Goal: Information Seeking & Learning: Learn about a topic

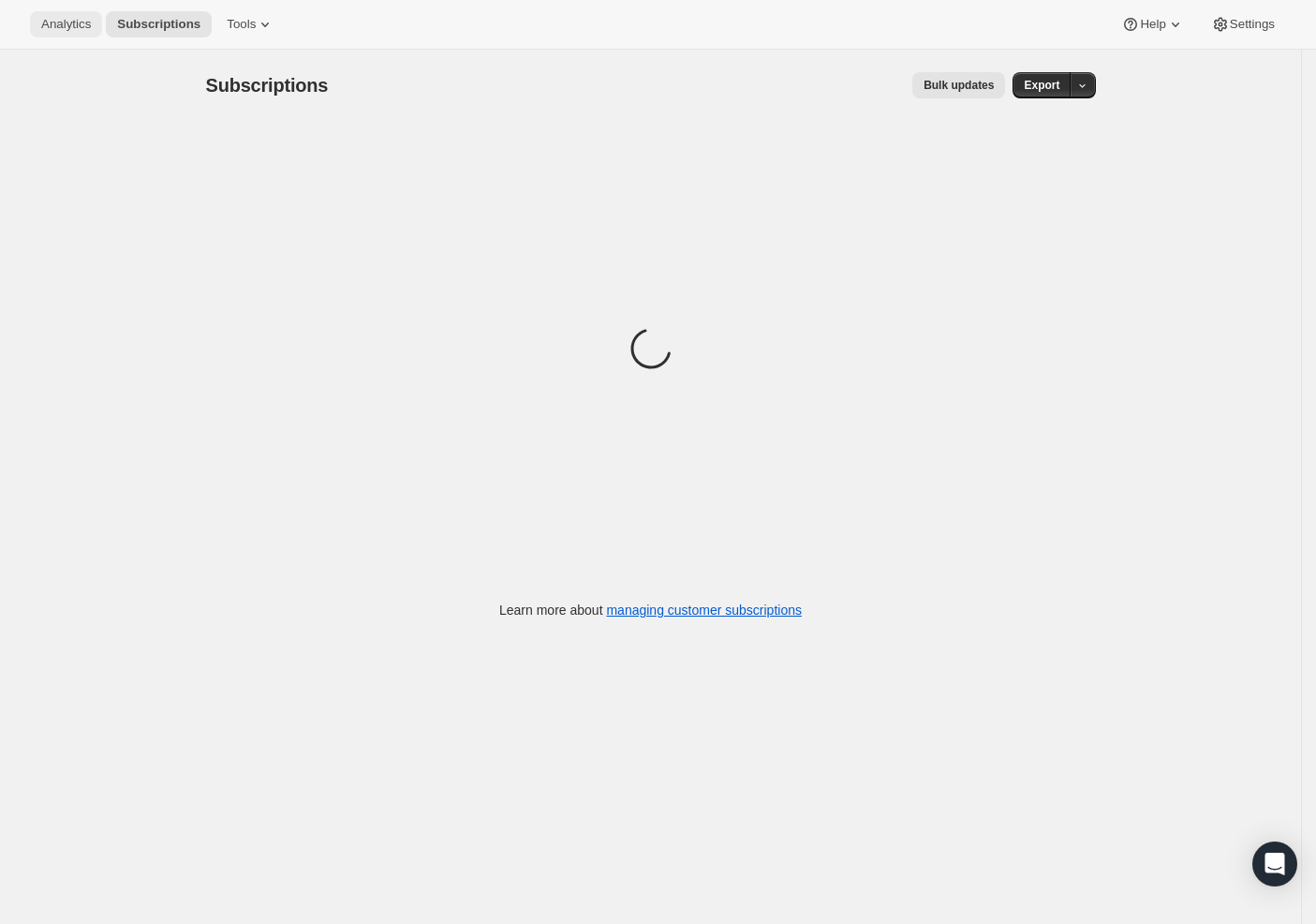
click at [79, 27] on span "Analytics" at bounding box center [66, 23] width 50 height 15
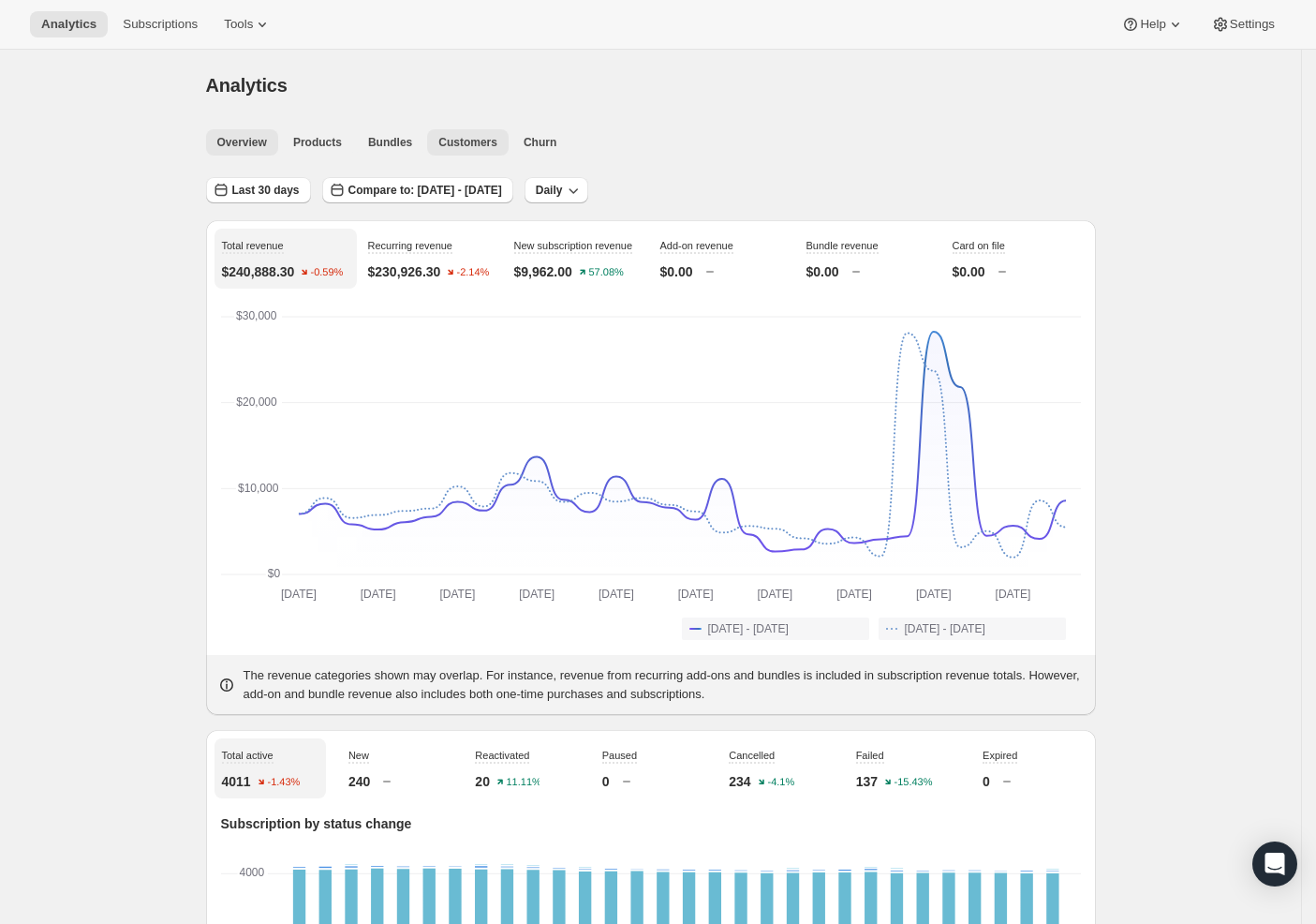
click at [483, 135] on span "Customers" at bounding box center [468, 142] width 59 height 15
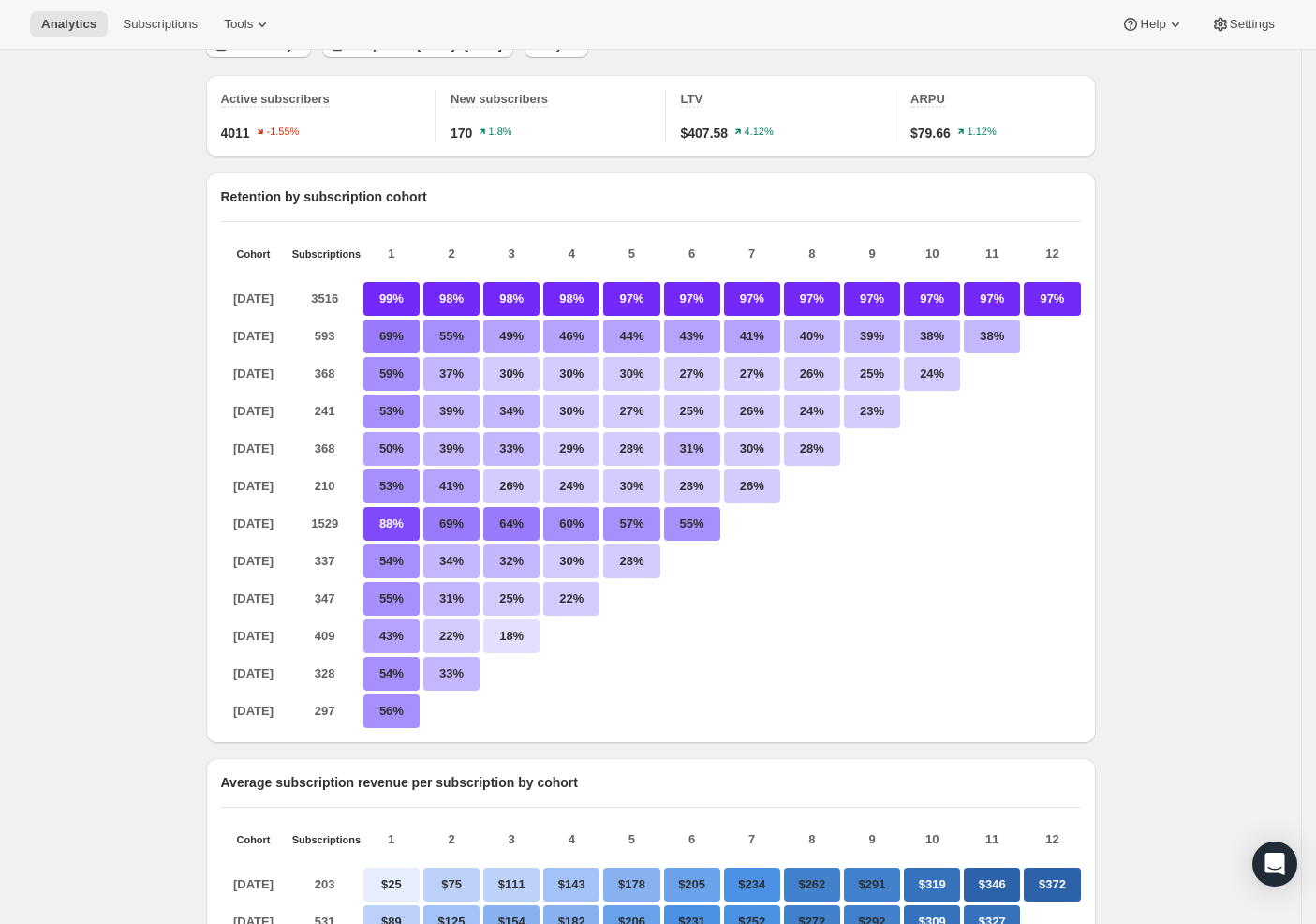
scroll to position [164, 0]
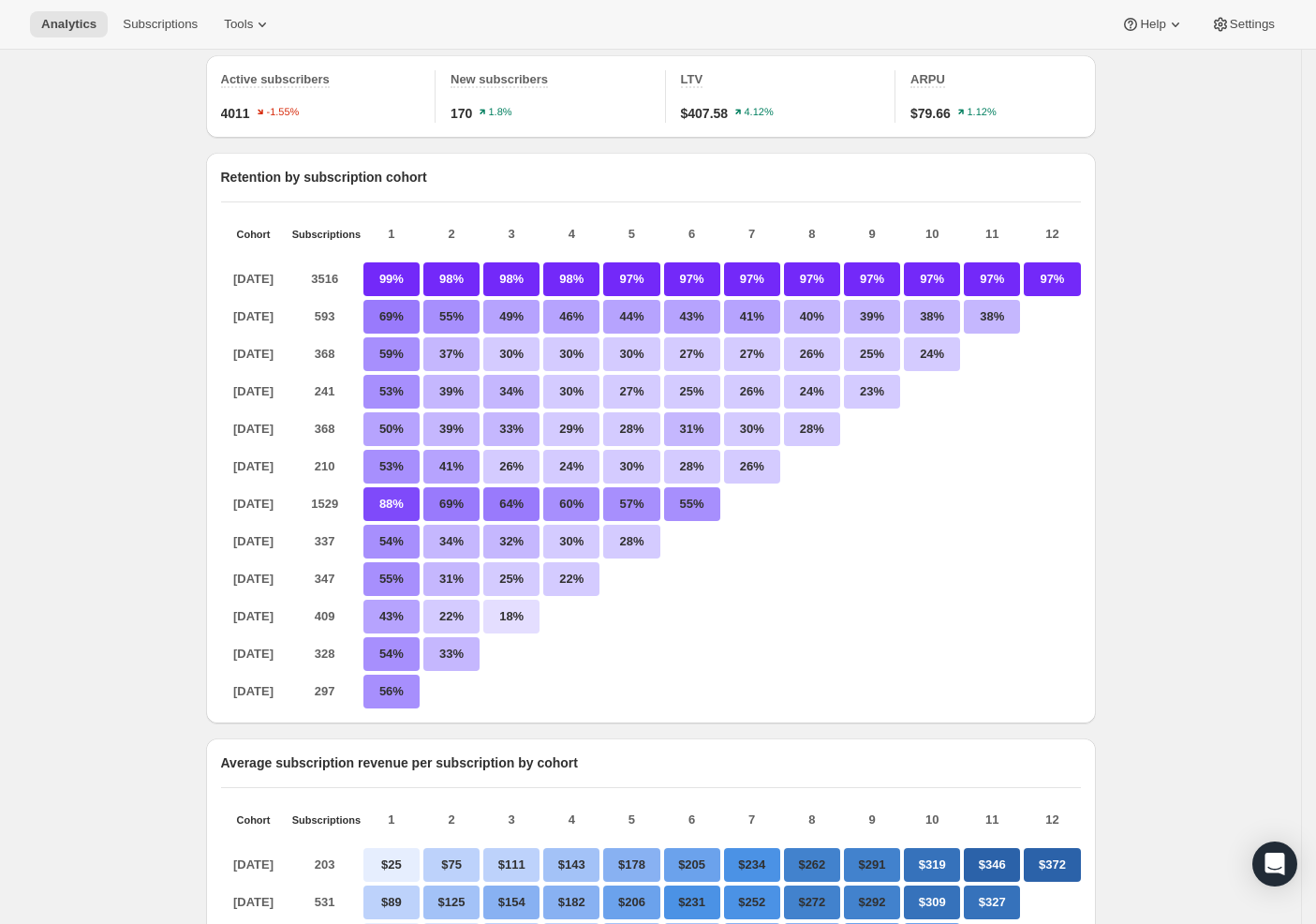
drag, startPoint x: 341, startPoint y: 708, endPoint x: 283, endPoint y: 708, distance: 58.0
click at [283, 708] on div "[DATE] 297 56%" at bounding box center [651, 691] width 859 height 33
click at [402, 708] on p "56%" at bounding box center [390, 691] width 56 height 33
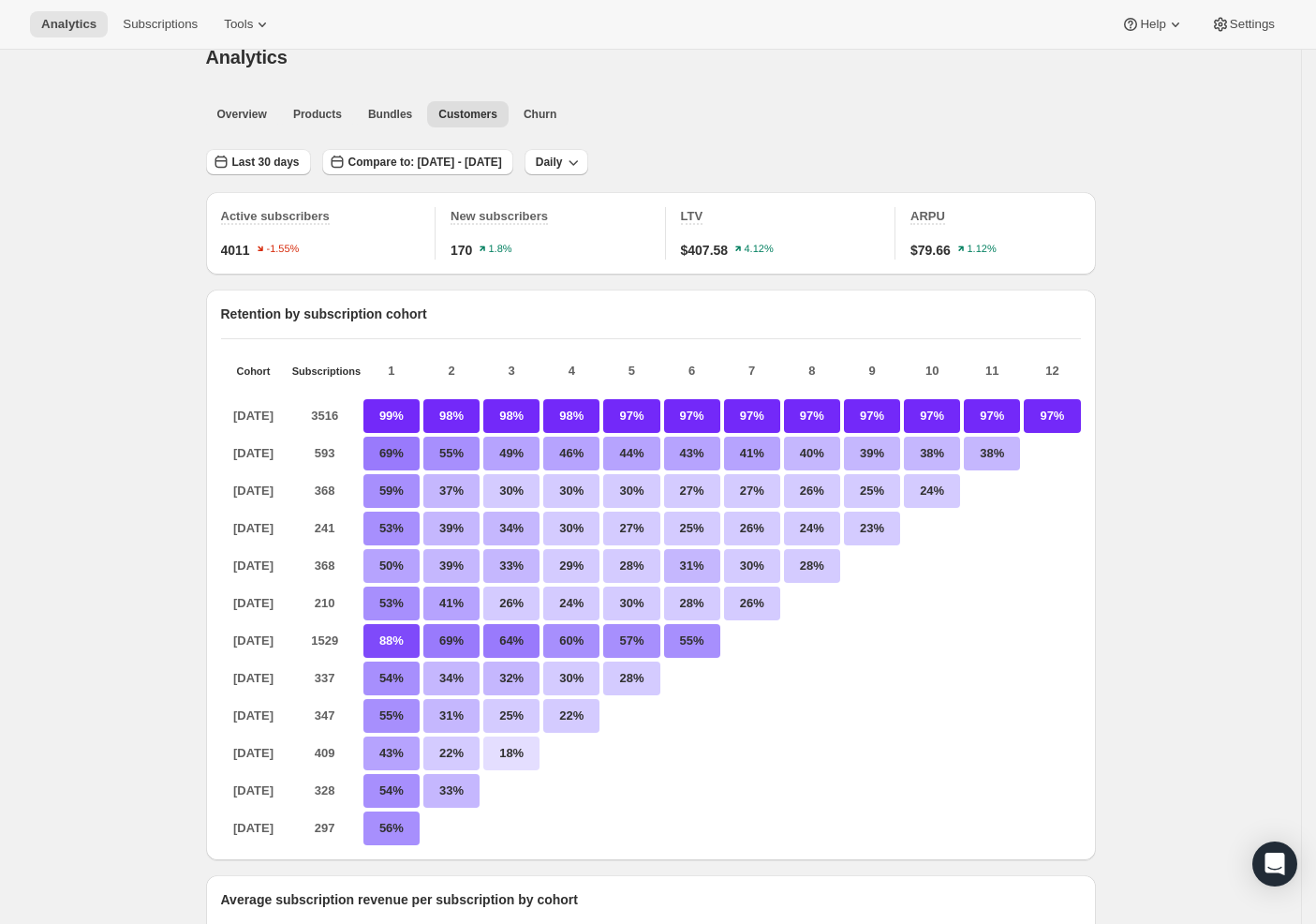
scroll to position [0, 0]
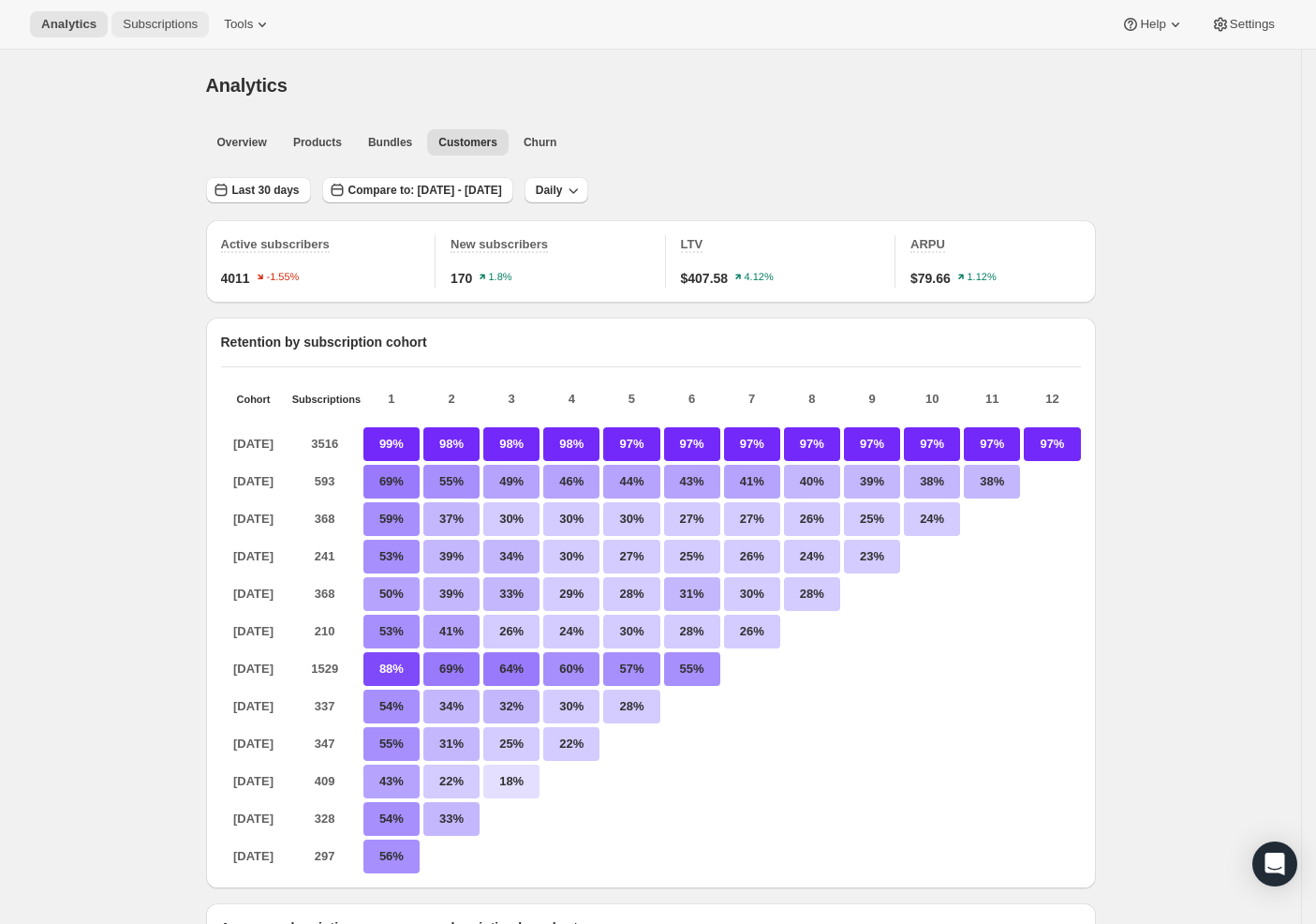
click at [134, 18] on span "Subscriptions" at bounding box center [159, 23] width 75 height 15
